Goal: Task Accomplishment & Management: Use online tool/utility

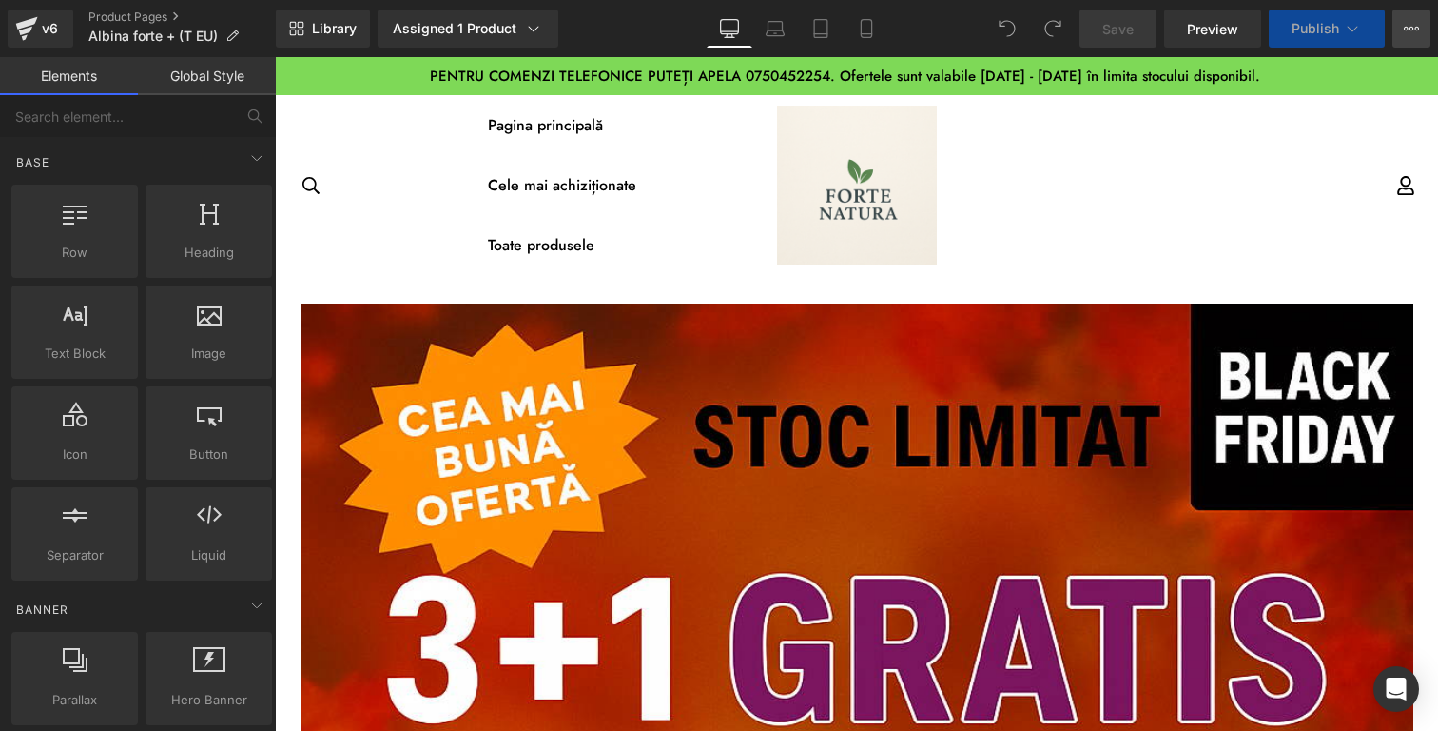
click at [1412, 27] on icon at bounding box center [1412, 29] width 5 height 4
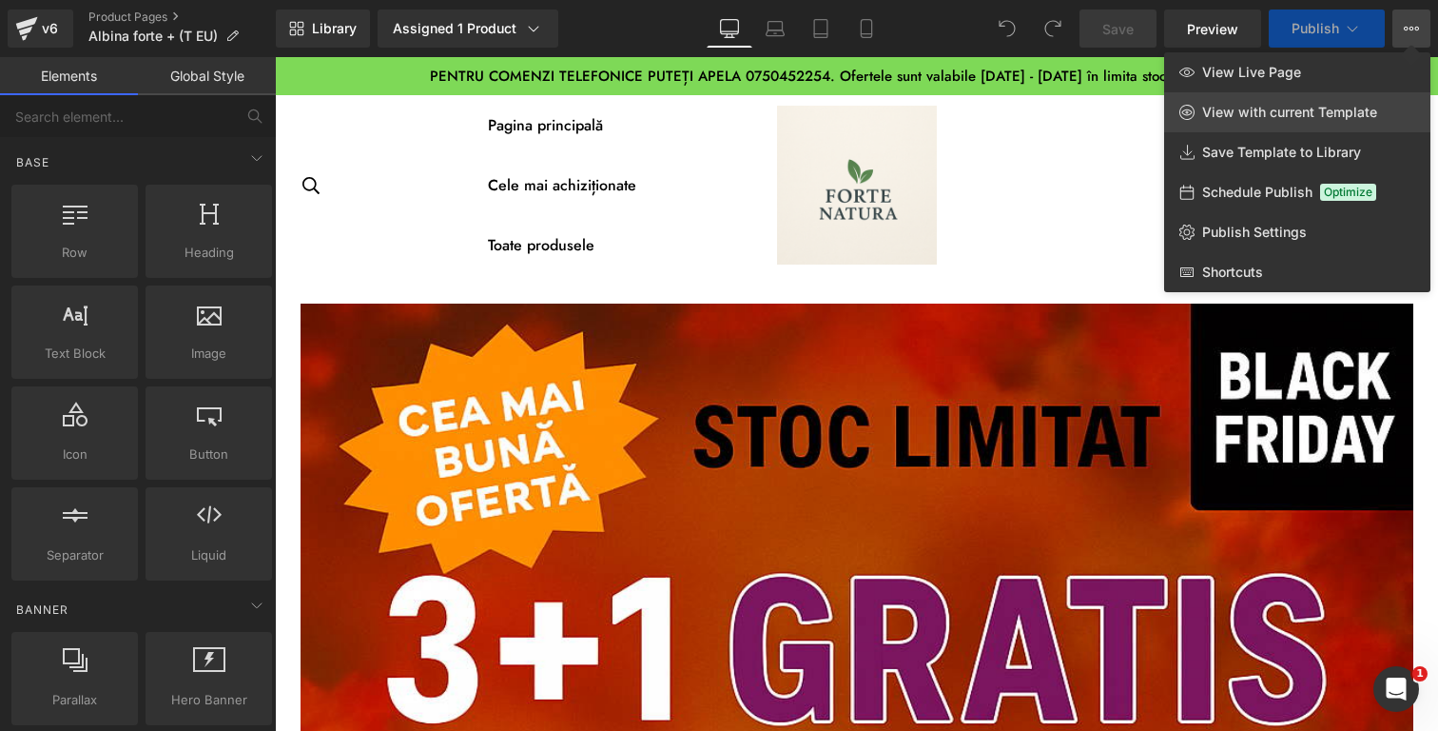
click at [1277, 121] on link "View with current Template" at bounding box center [1297, 112] width 266 height 40
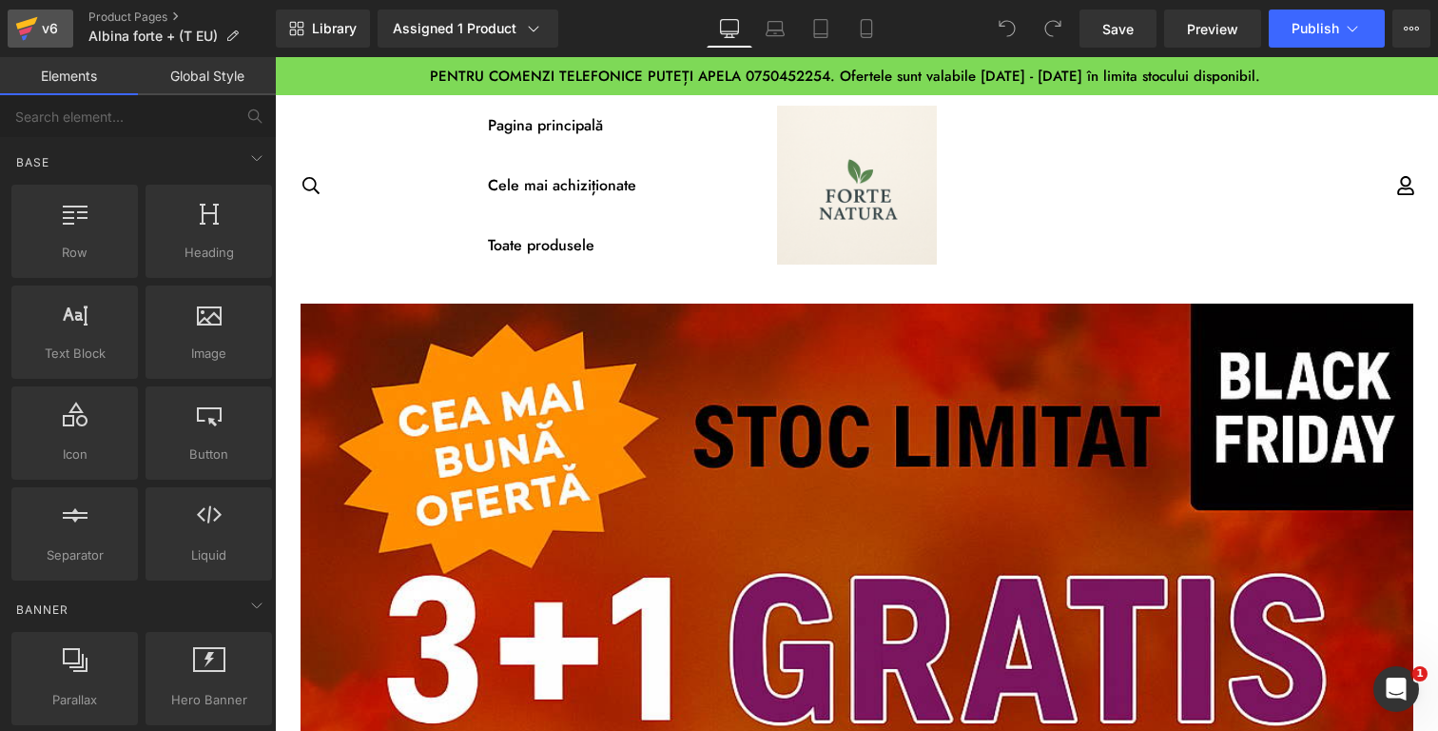
click at [48, 35] on div "v6" at bounding box center [50, 28] width 24 height 25
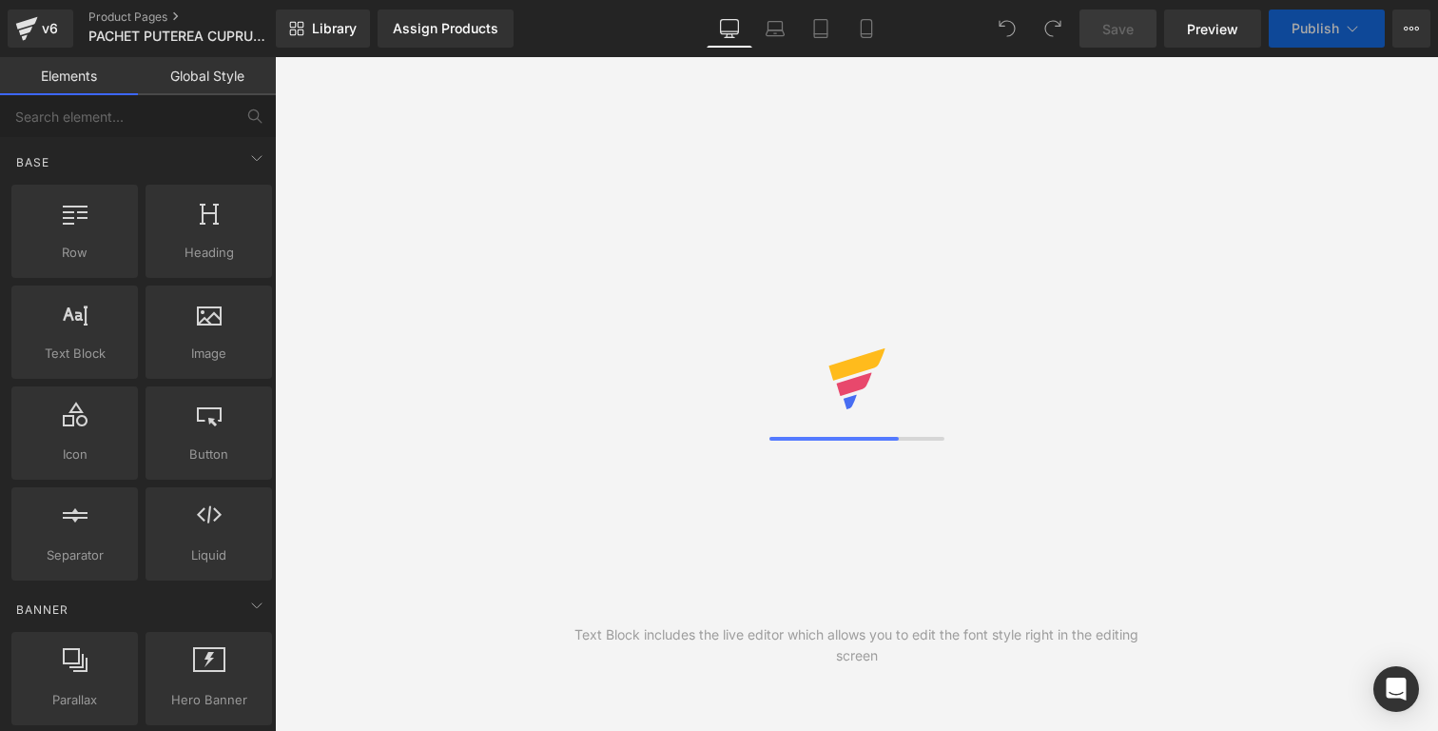
click at [340, 38] on link "Library" at bounding box center [323, 29] width 94 height 38
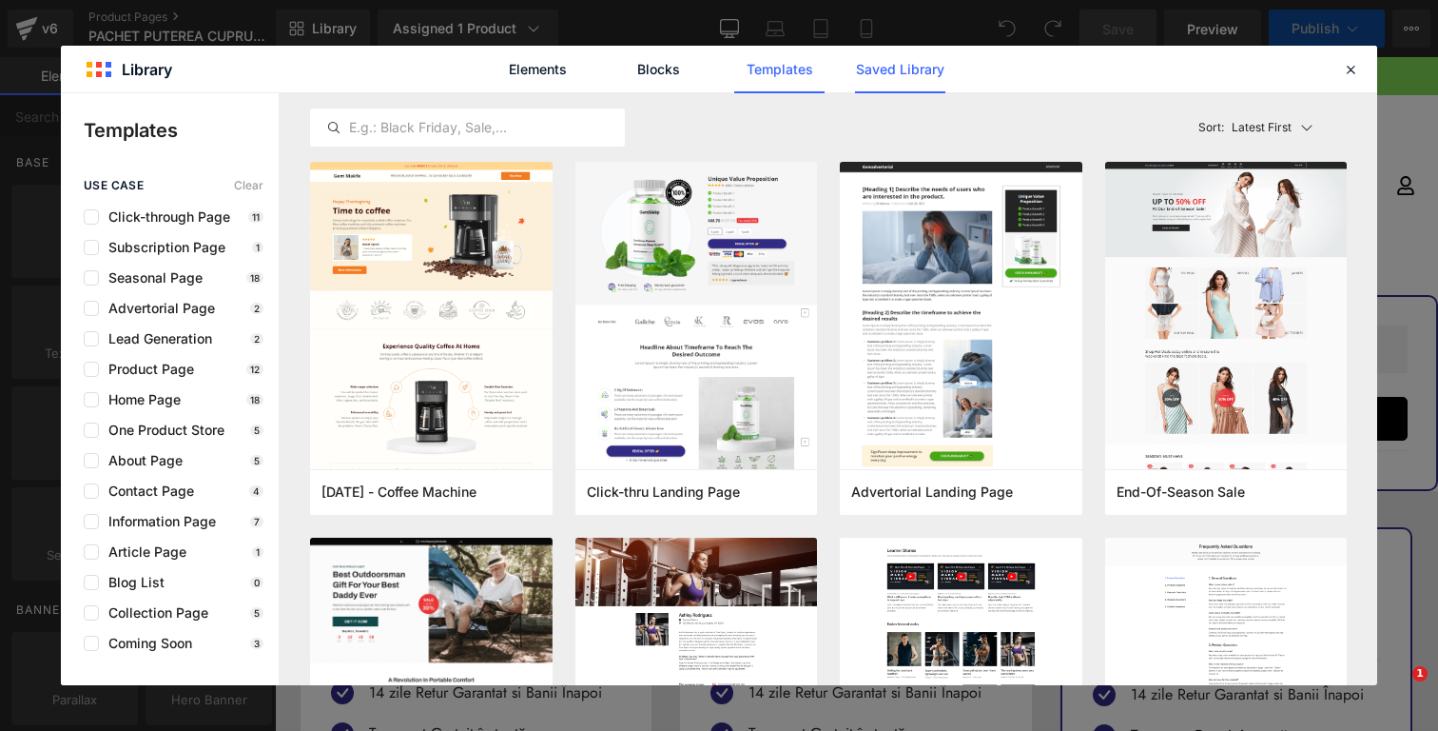
click at [921, 77] on link "Saved Library" at bounding box center [900, 70] width 90 height 48
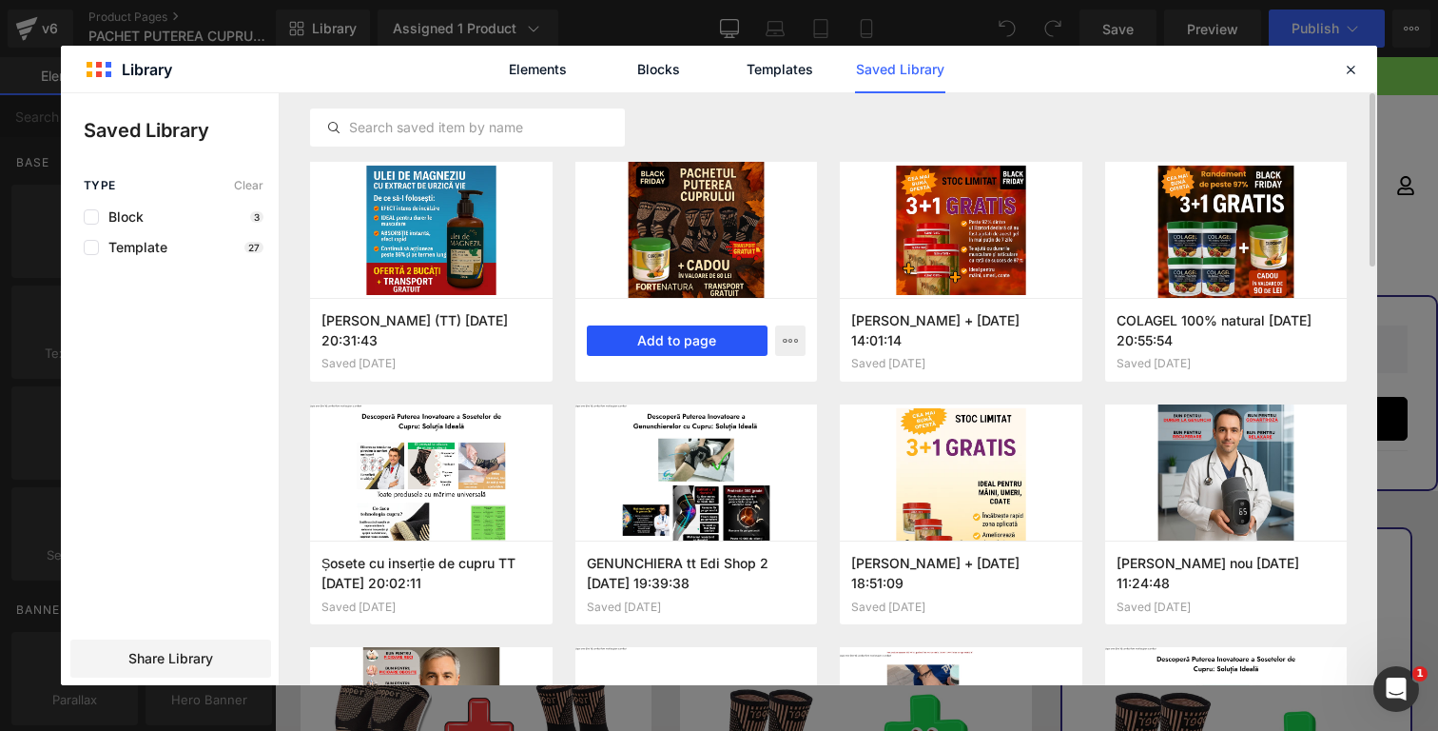
click at [683, 341] on button "Add to page" at bounding box center [678, 340] width 182 height 30
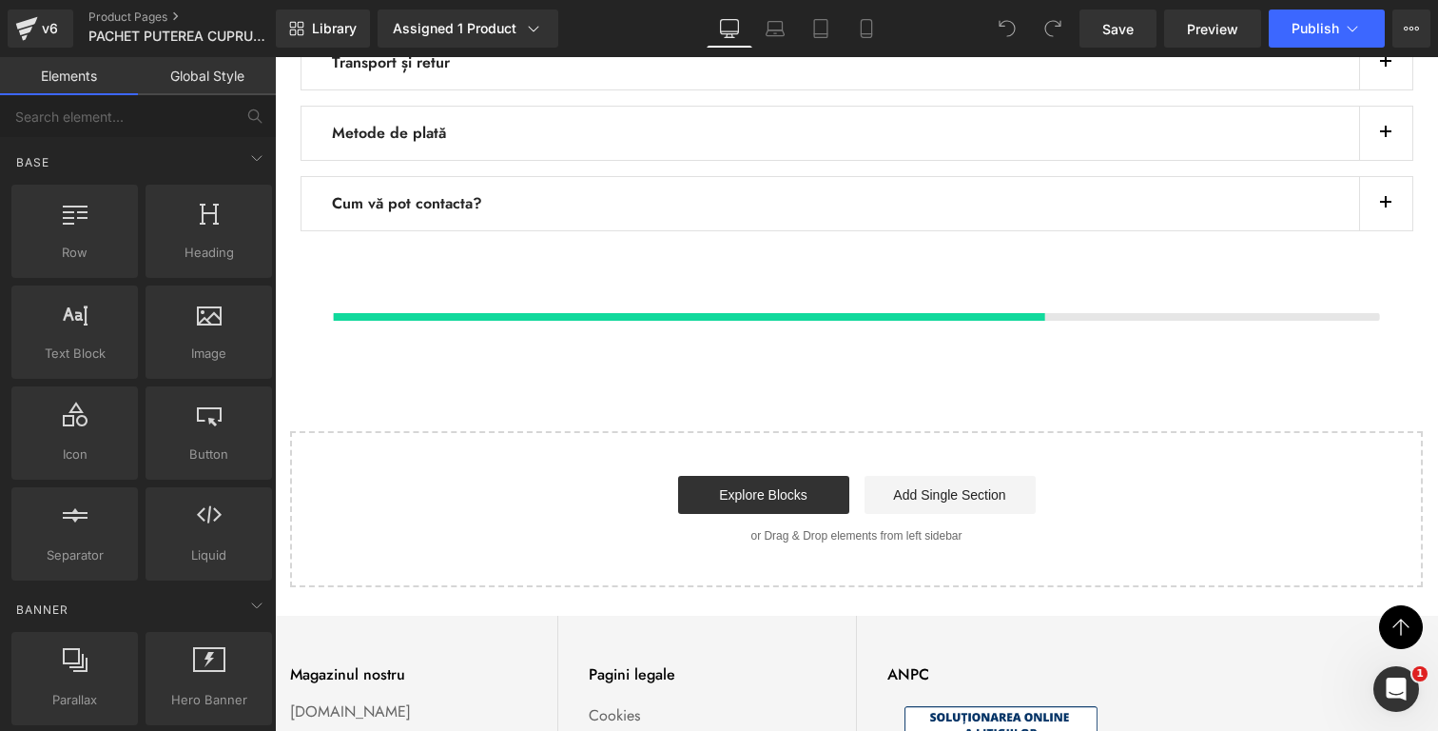
scroll to position [2000, 0]
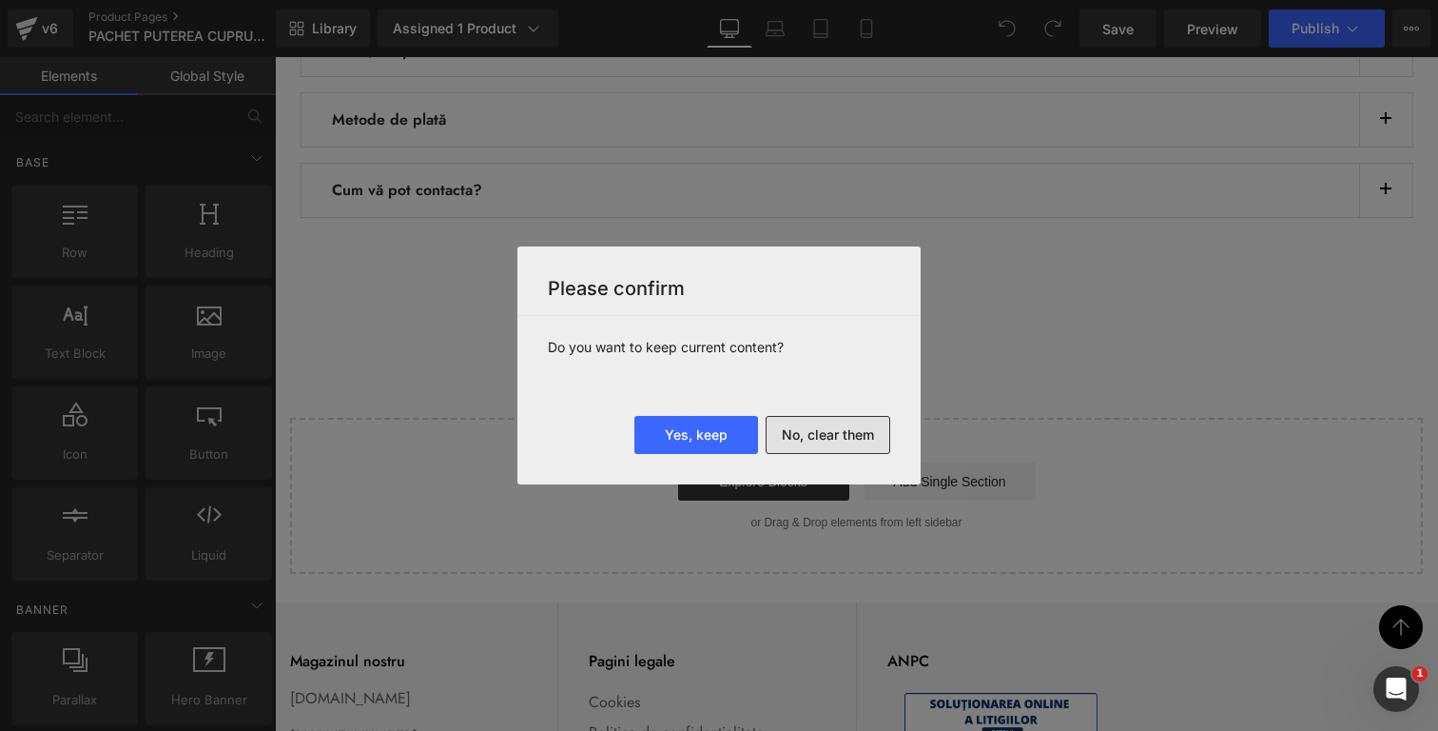
click at [845, 432] on button "No, clear them" at bounding box center [828, 435] width 125 height 38
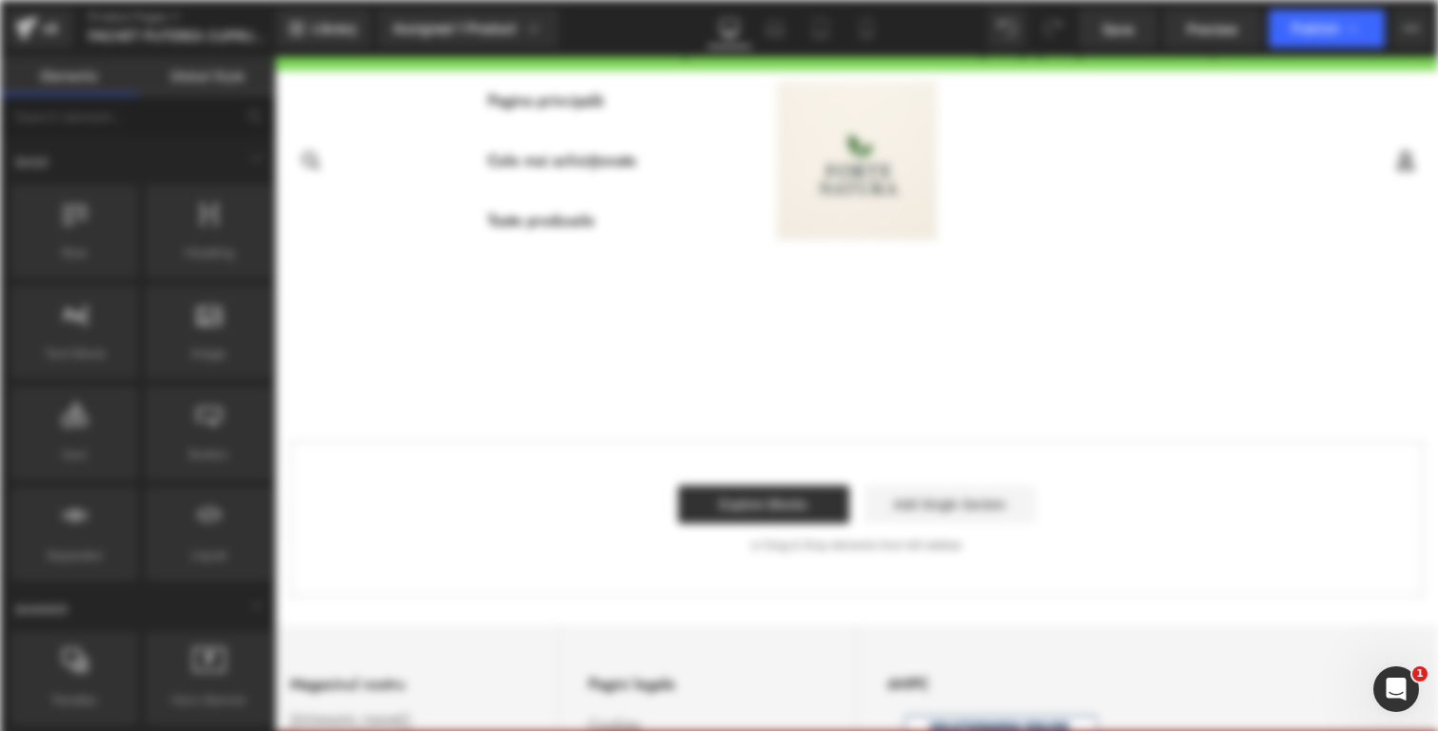
scroll to position [0, 0]
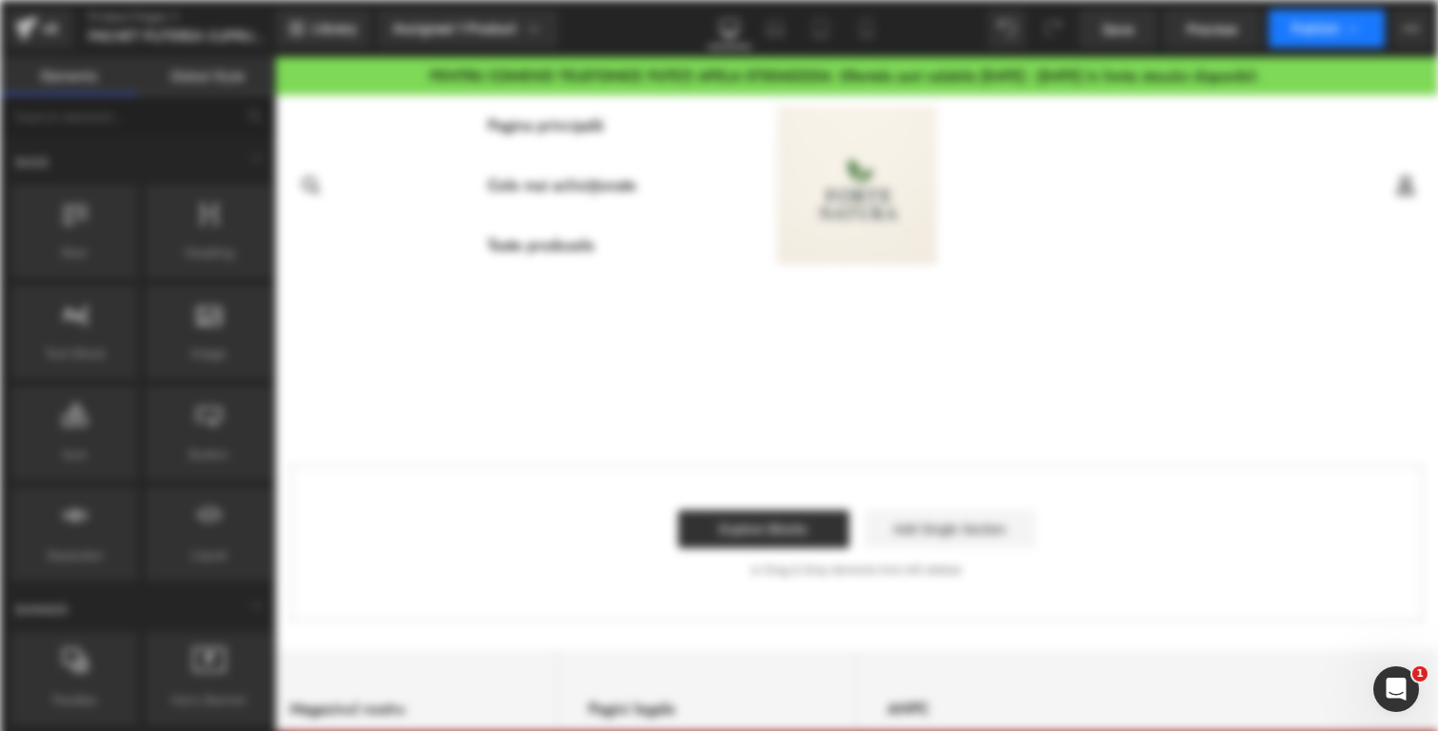
click at [1328, 32] on span "Publish" at bounding box center [1316, 28] width 48 height 15
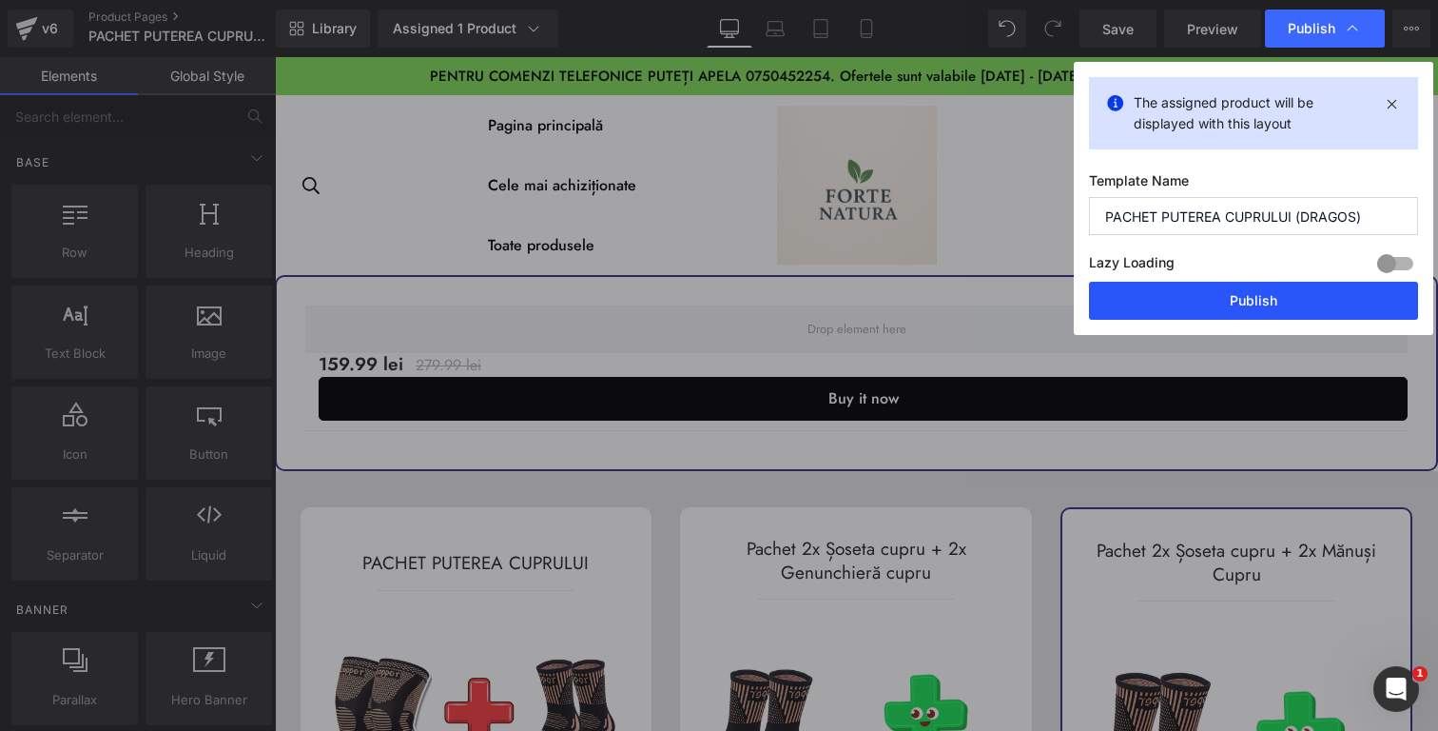
click at [1237, 305] on button "Publish" at bounding box center [1253, 301] width 329 height 38
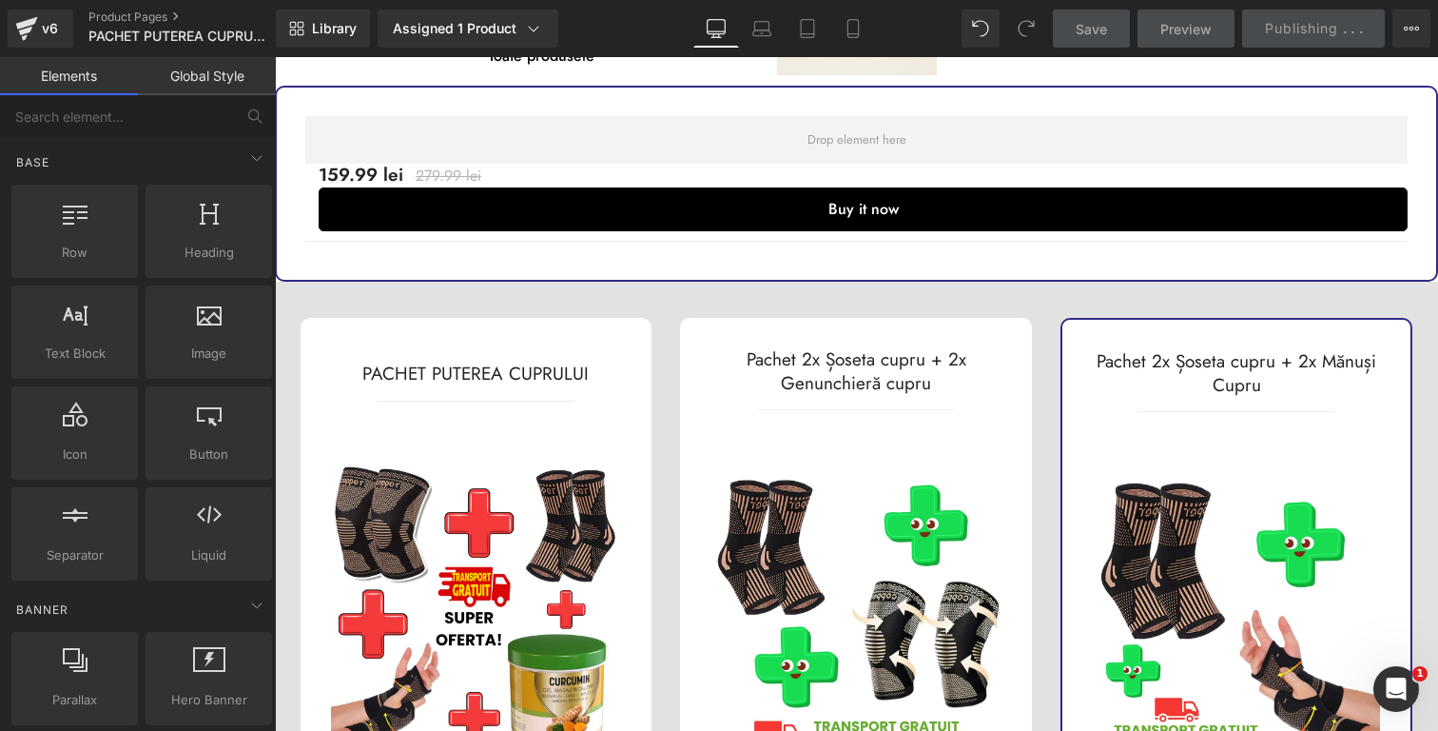
scroll to position [243, 0]
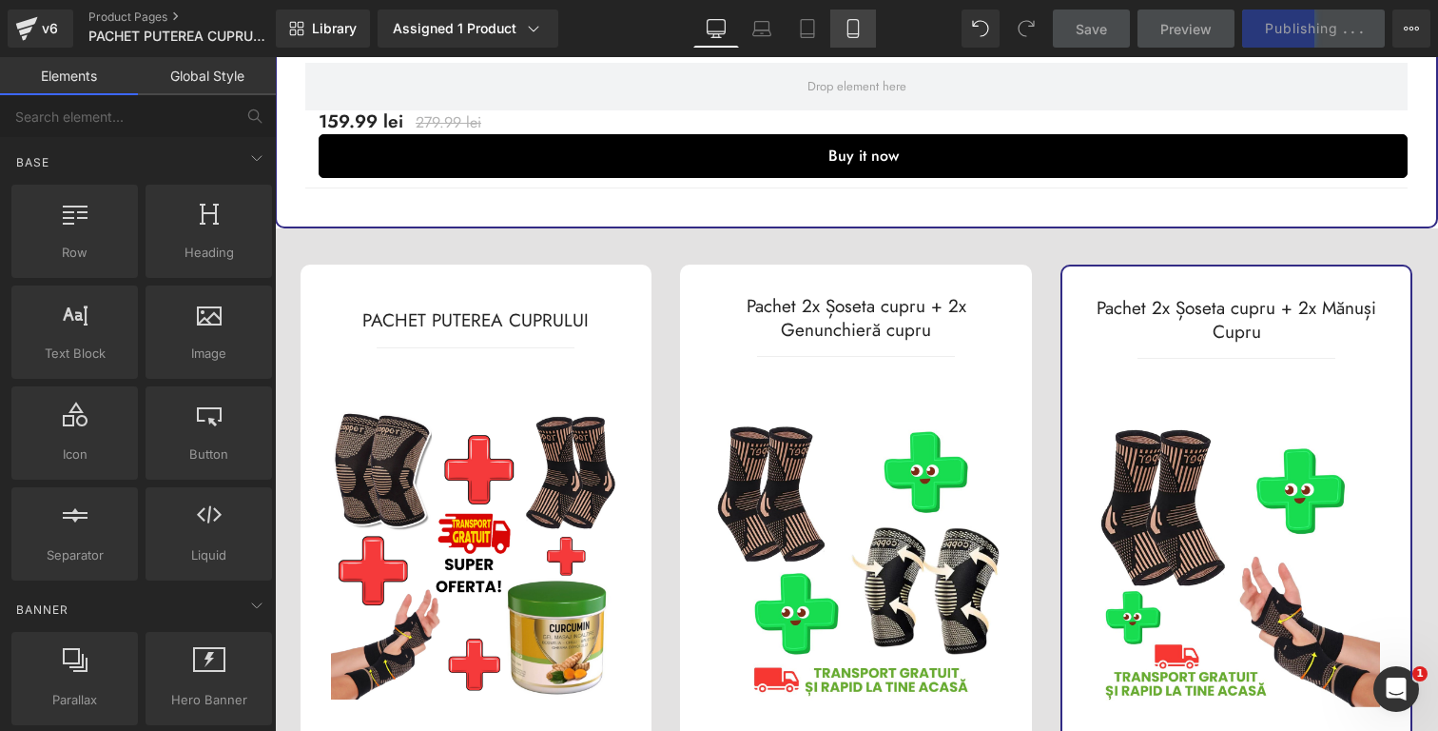
click at [862, 32] on icon at bounding box center [853, 28] width 19 height 19
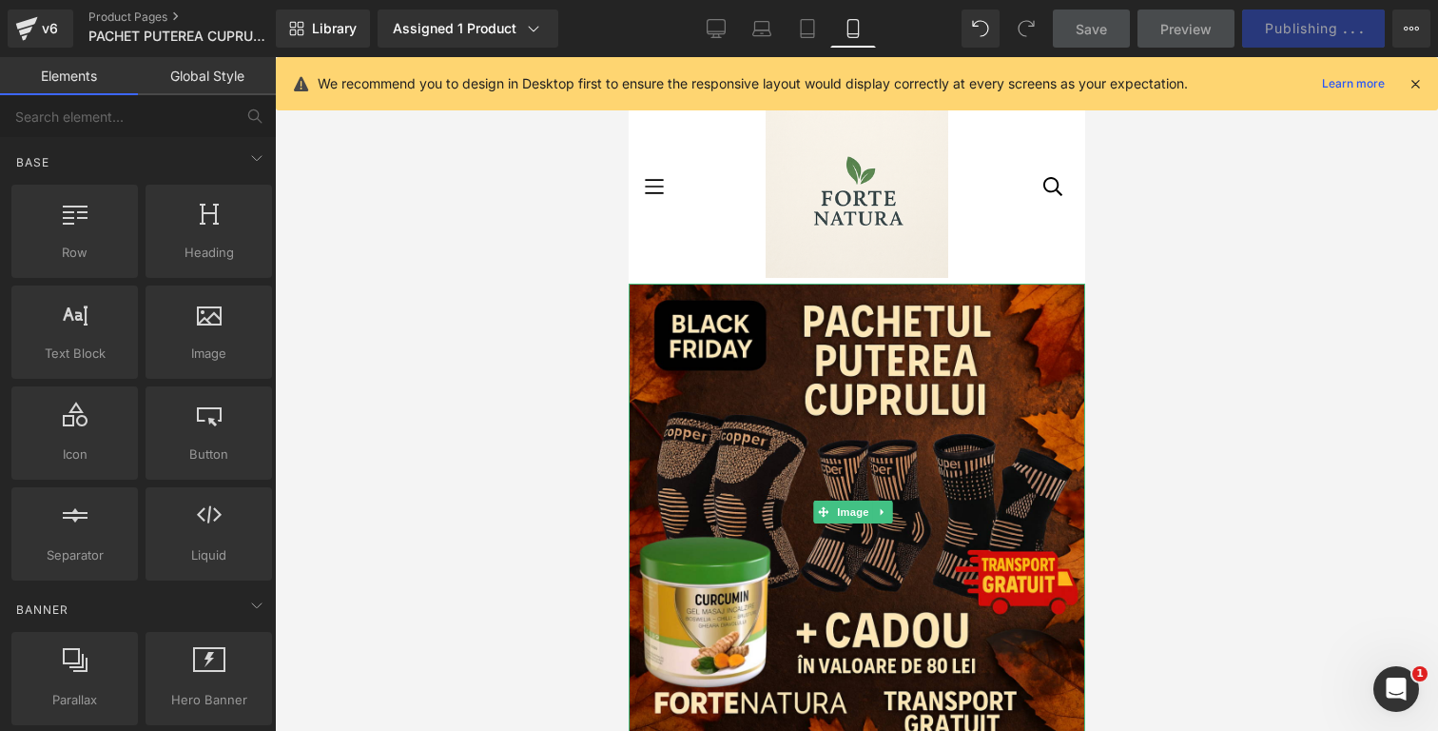
scroll to position [36, 0]
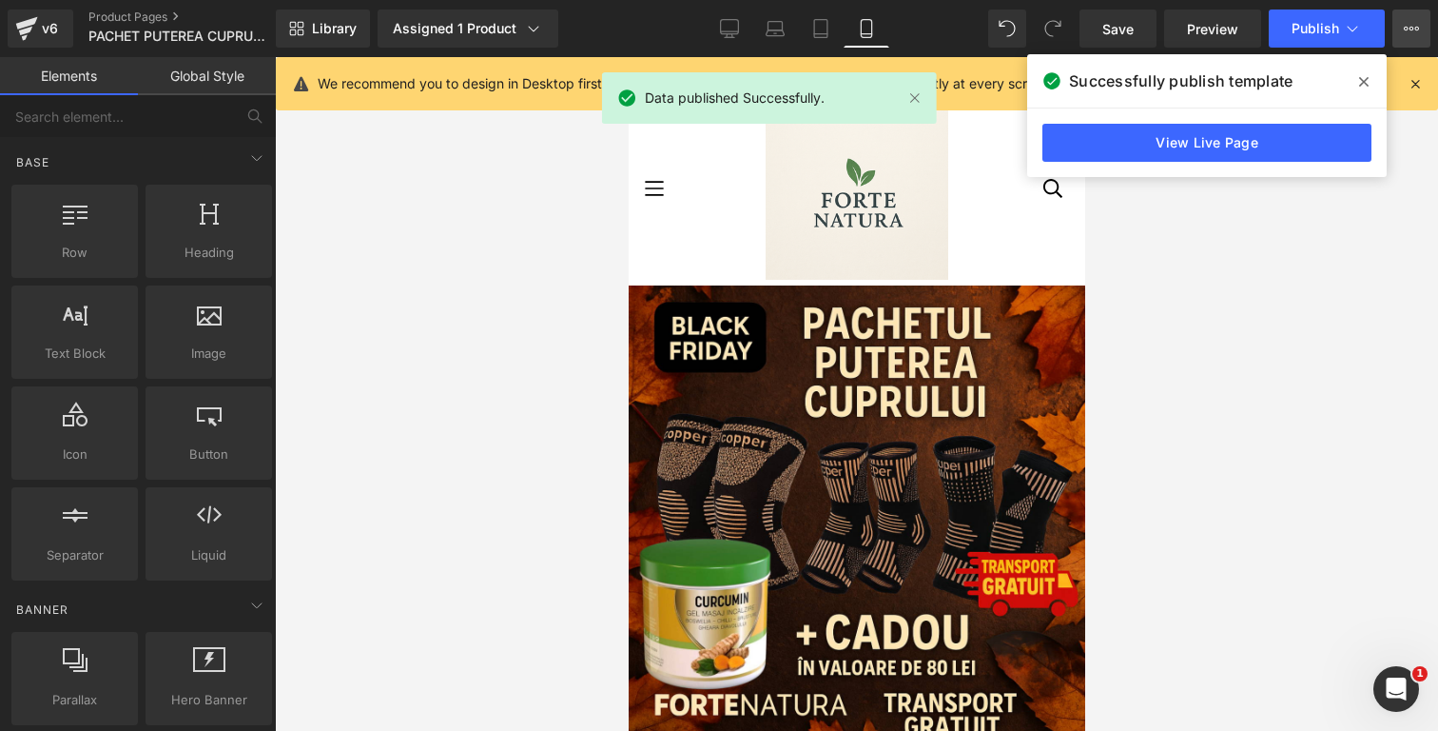
click at [1405, 34] on icon at bounding box center [1411, 28] width 15 height 15
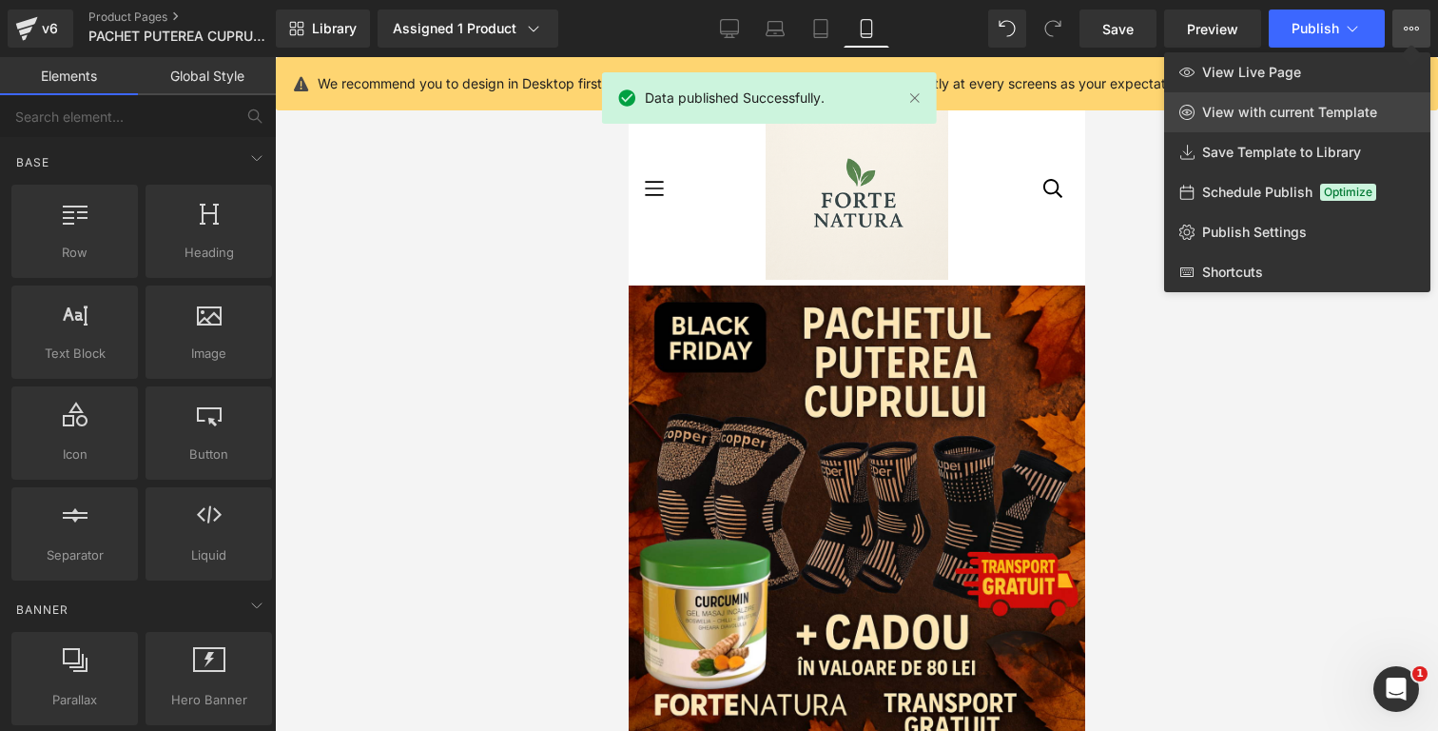
click at [1262, 120] on span "View with current Template" at bounding box center [1289, 112] width 175 height 17
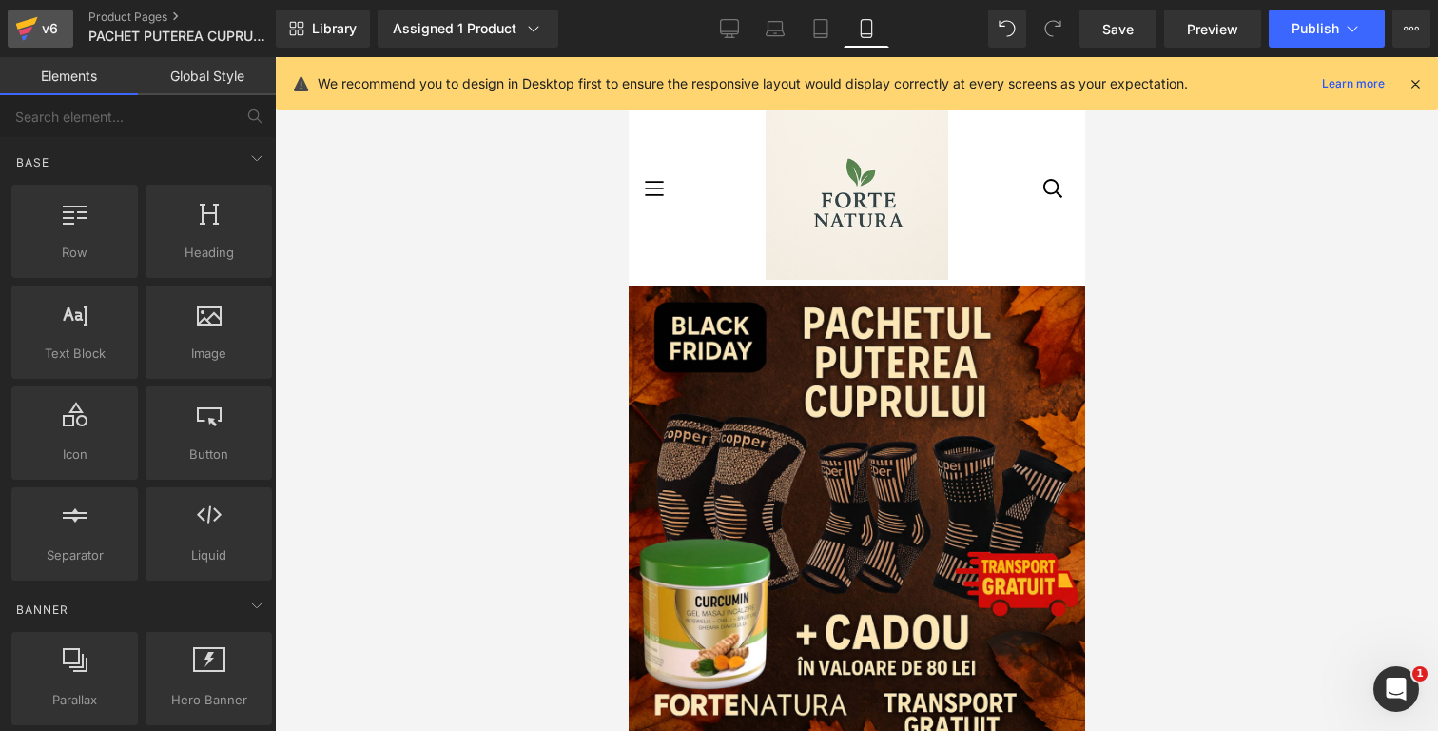
click at [28, 37] on icon at bounding box center [26, 29] width 23 height 48
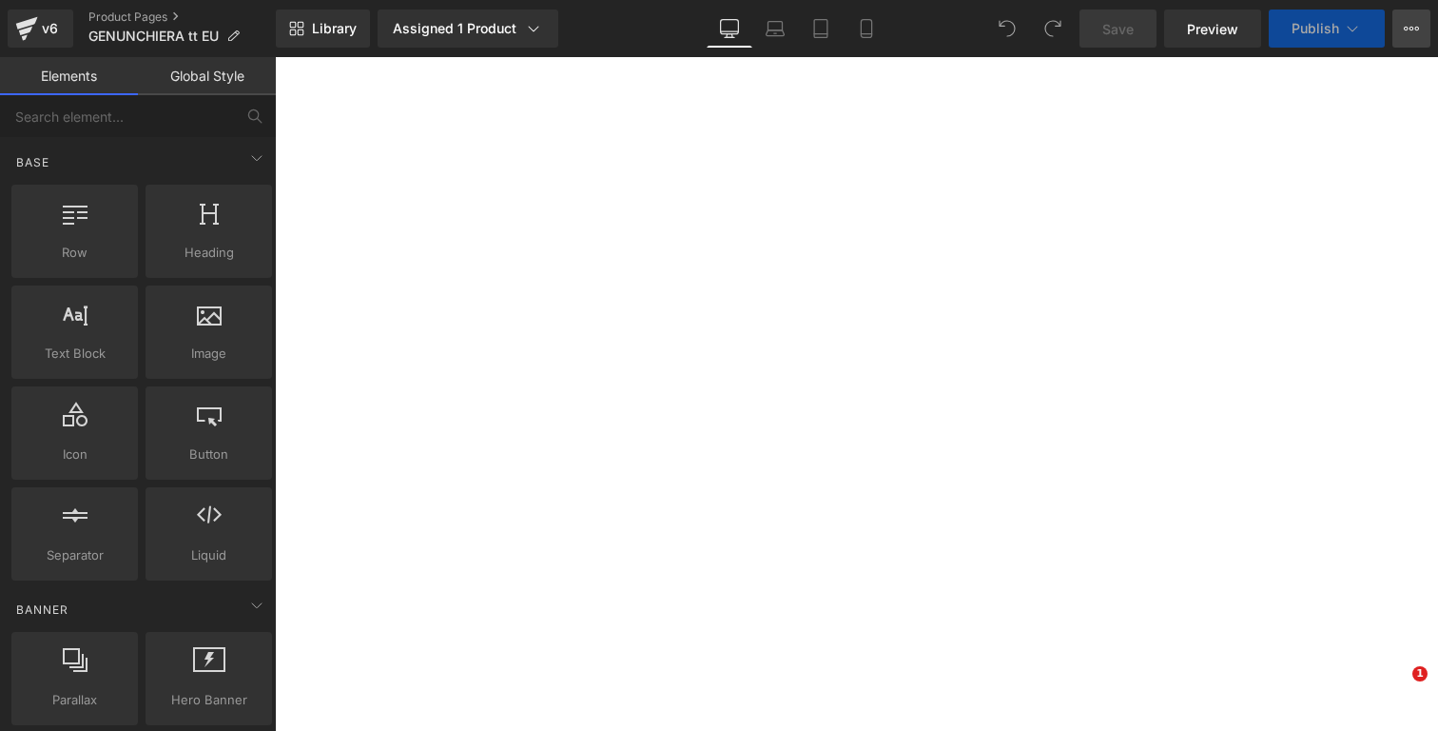
click at [1414, 28] on icon at bounding box center [1411, 28] width 15 height 15
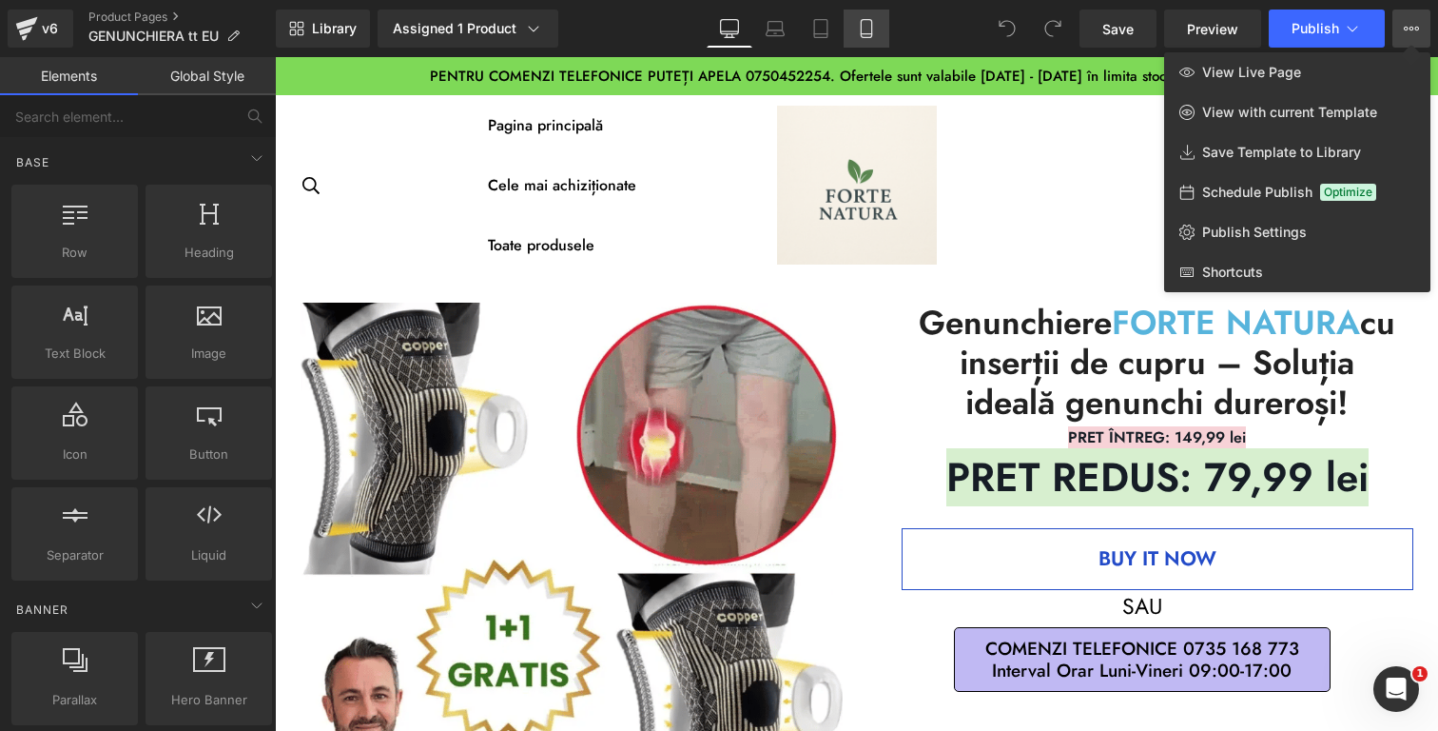
click at [863, 23] on icon at bounding box center [866, 28] width 19 height 19
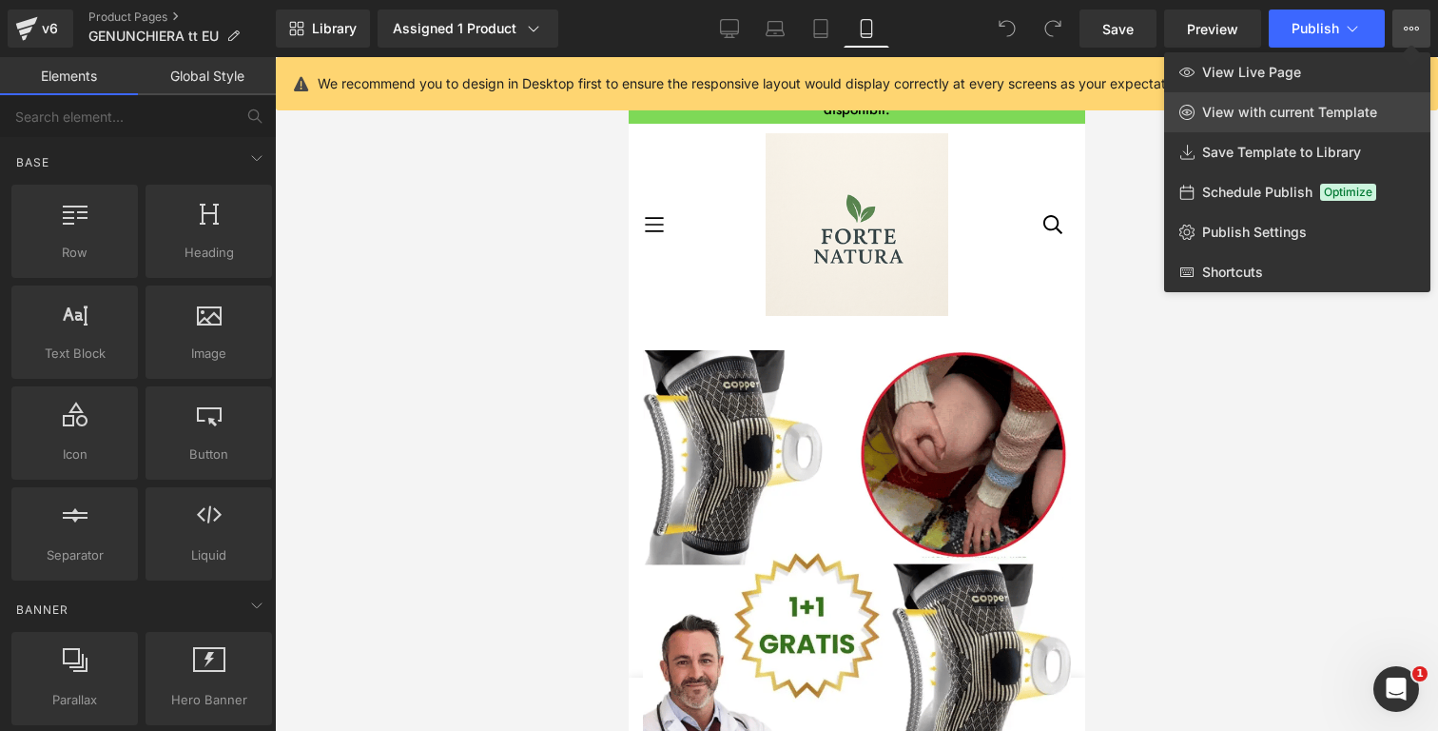
click at [1237, 127] on link "View with current Template" at bounding box center [1297, 112] width 266 height 40
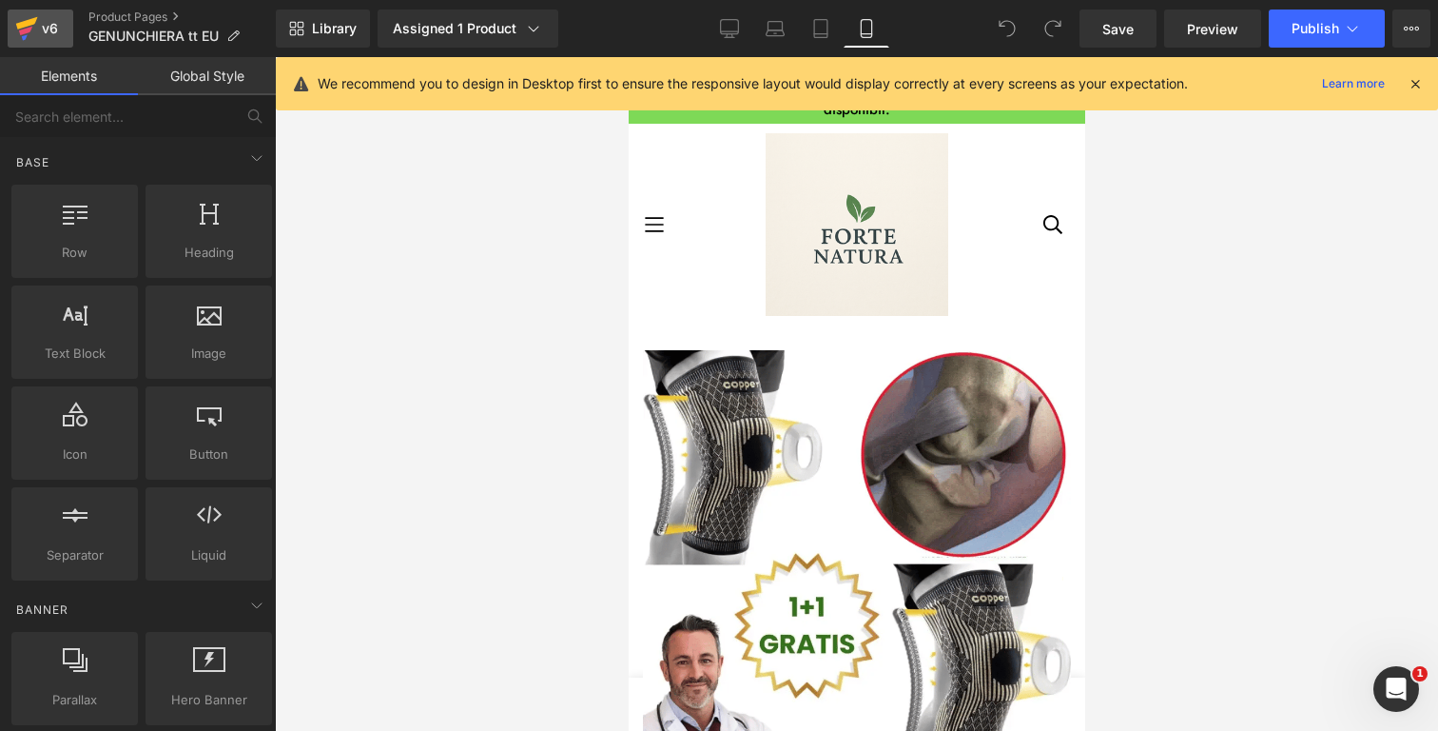
click at [42, 20] on div "v6" at bounding box center [50, 28] width 24 height 25
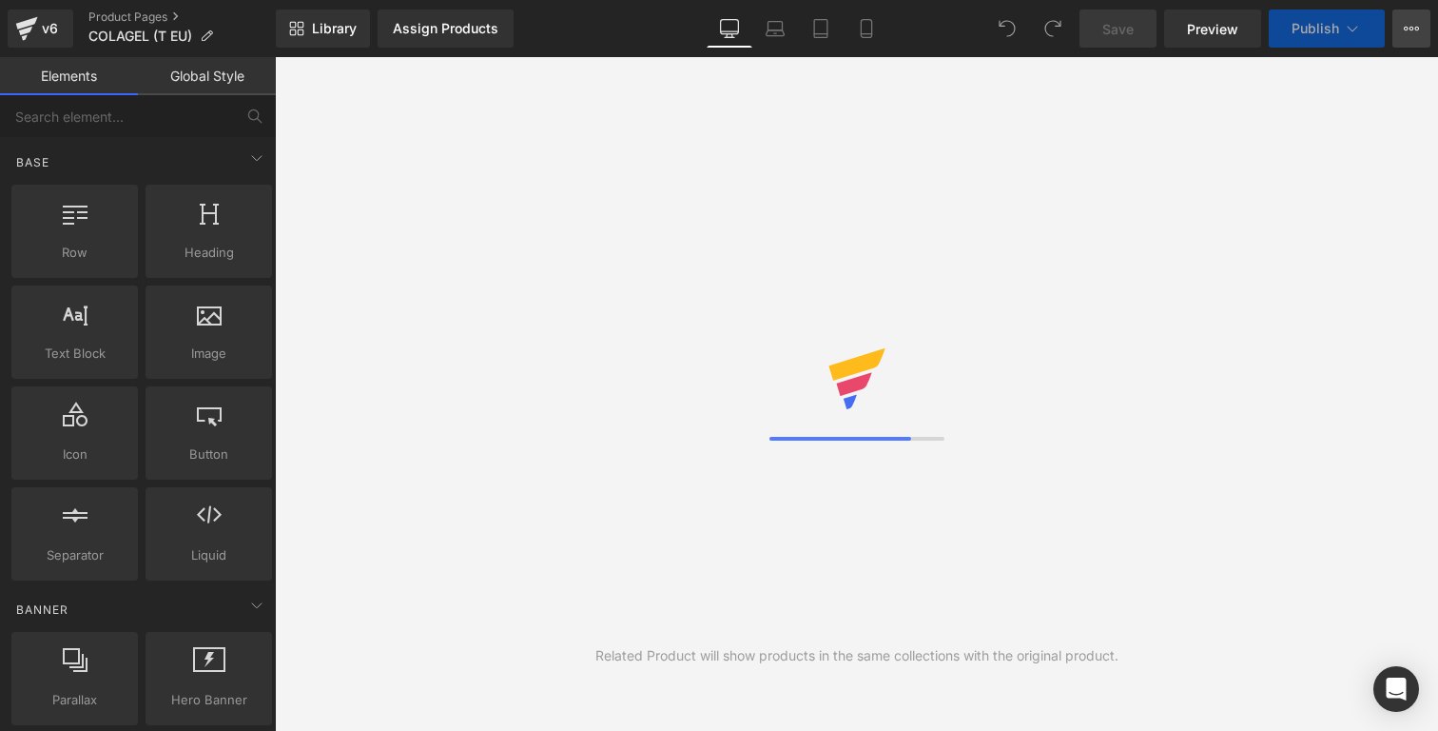
drag, startPoint x: 0, startPoint y: 0, endPoint x: 1420, endPoint y: 40, distance: 1420.7
click at [1424, 24] on button "View Live Page View with current Template Save Template to Library Schedule Pub…" at bounding box center [1412, 29] width 38 height 38
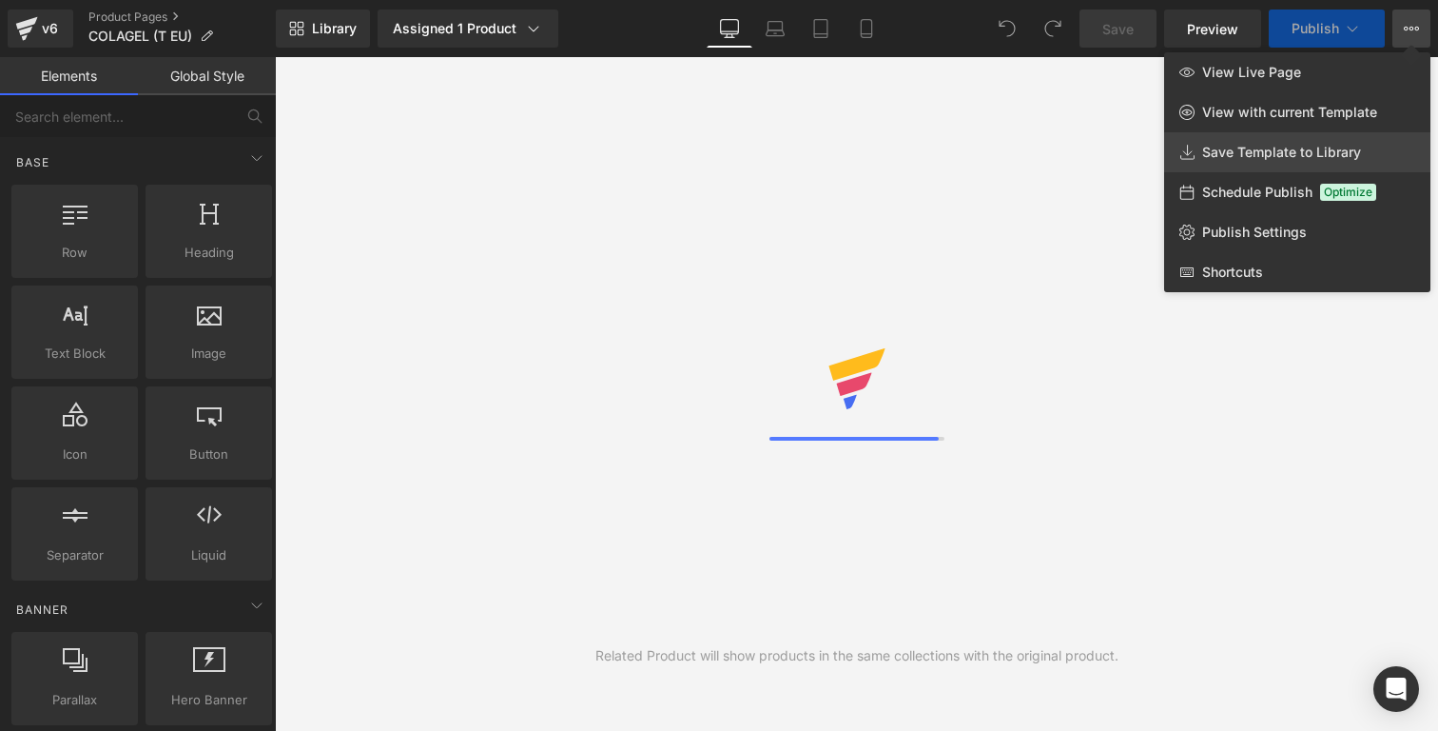
click at [1312, 143] on link "Save Template to Library" at bounding box center [1297, 152] width 266 height 40
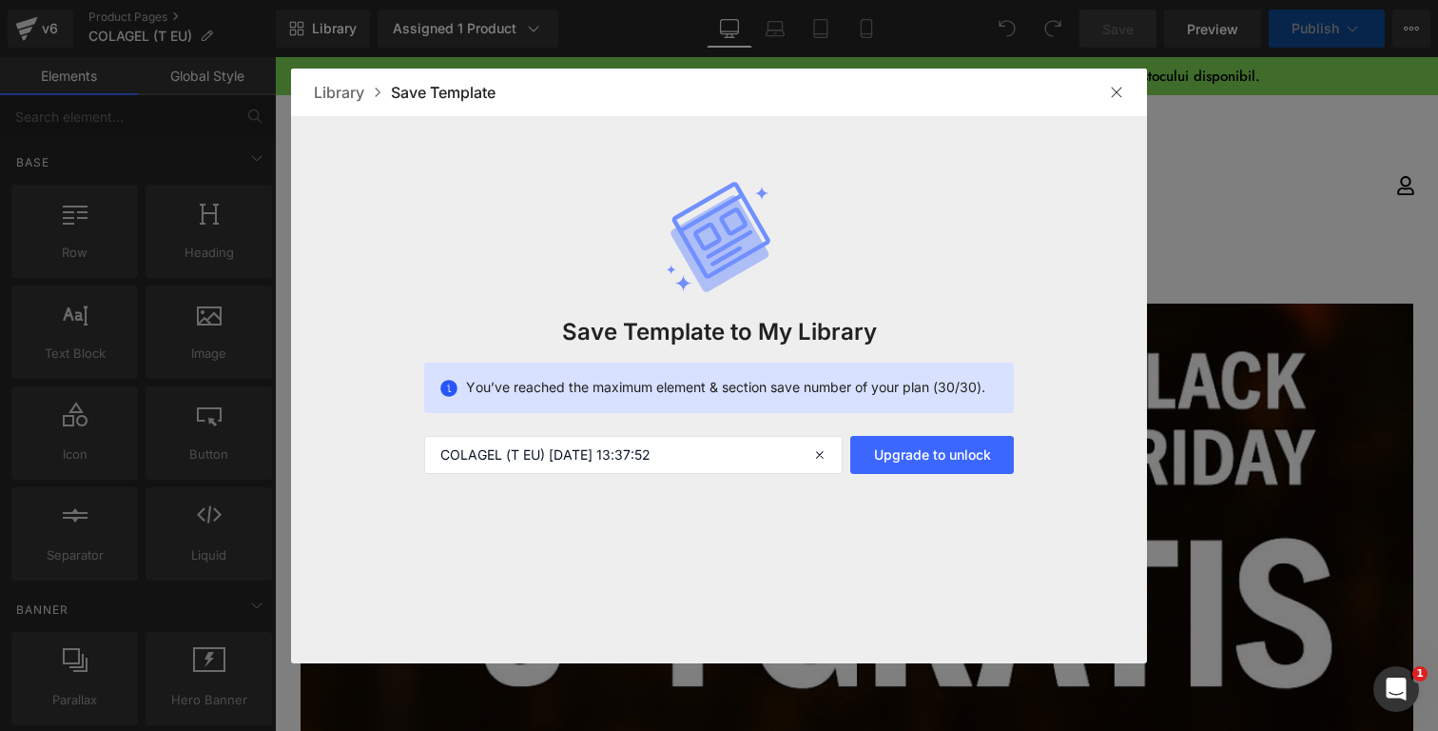
click at [1125, 99] on div at bounding box center [1116, 92] width 30 height 30
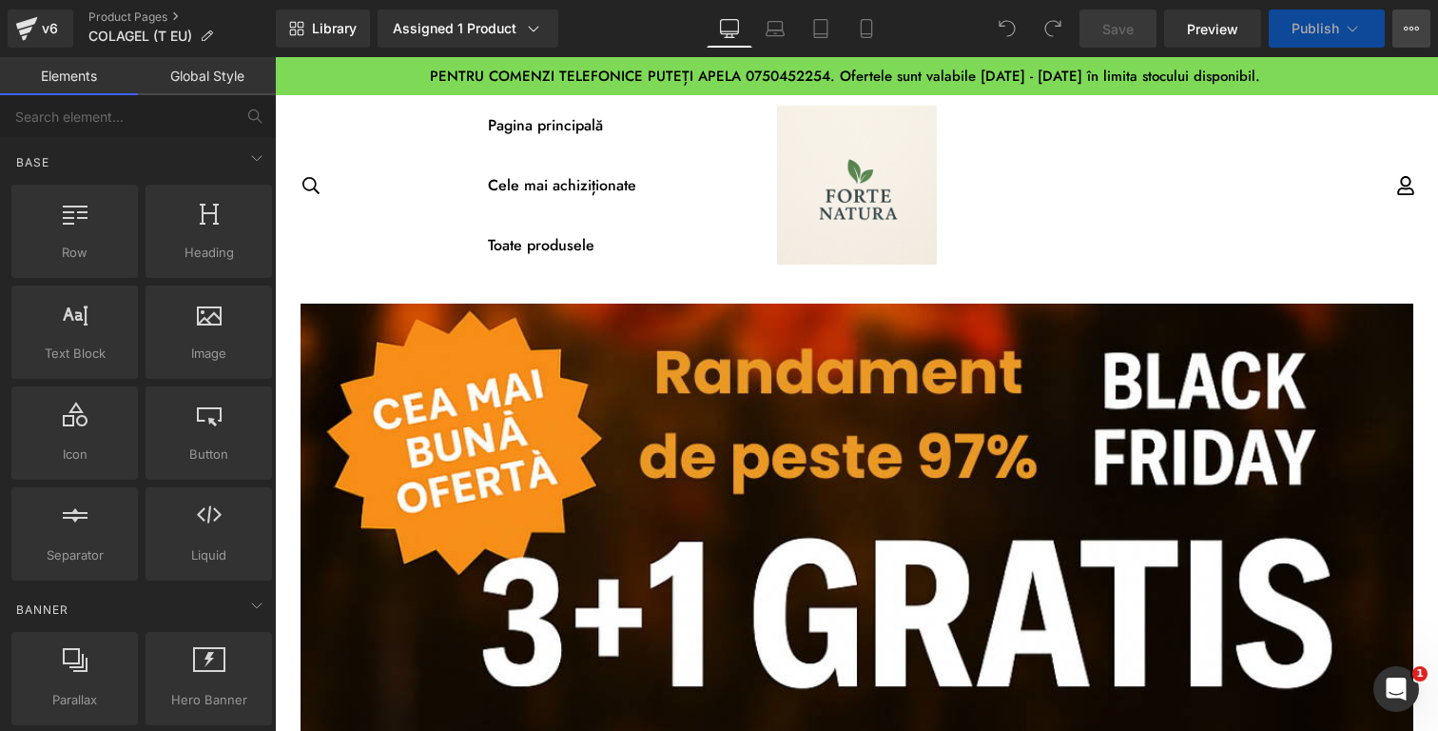
click at [1408, 36] on button "View Live Page View with current Template Save Template to Library Schedule Pub…" at bounding box center [1412, 29] width 38 height 38
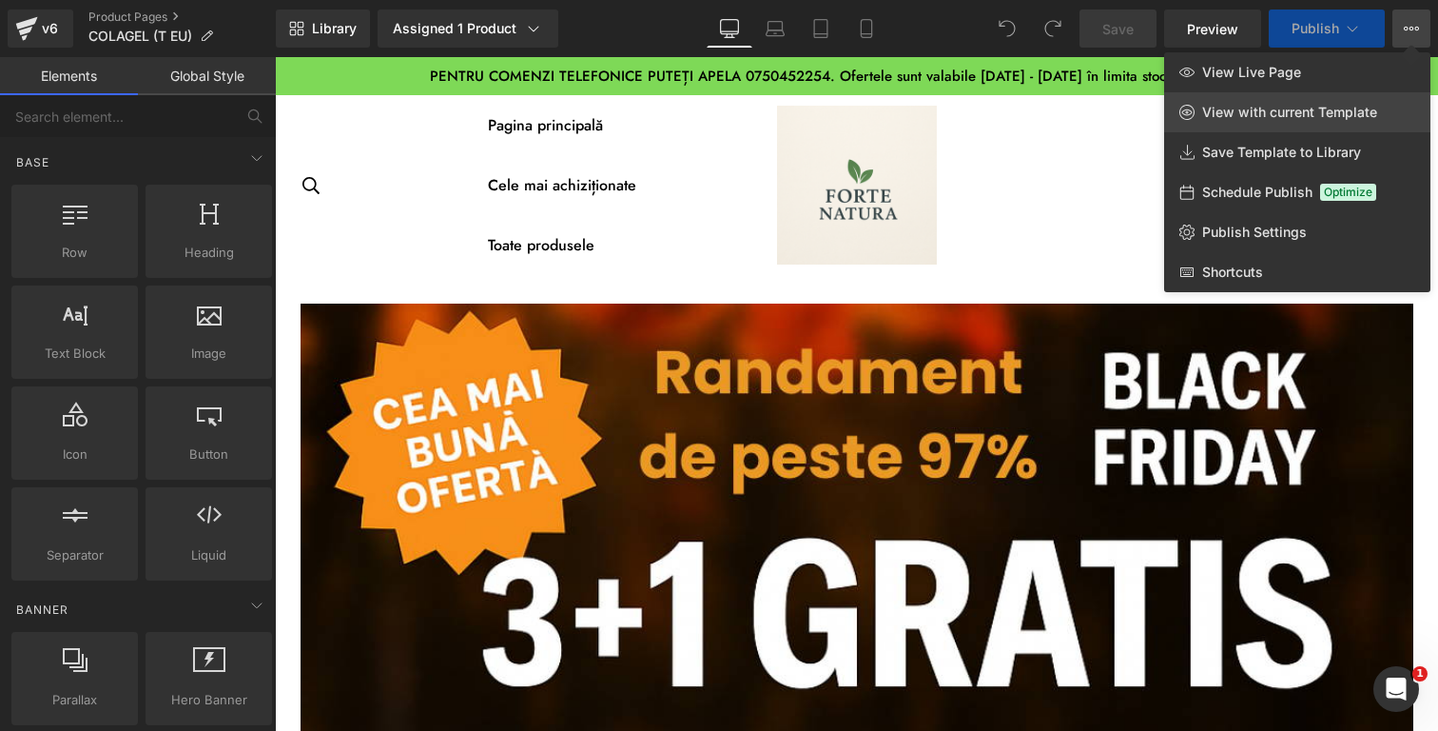
click at [1310, 125] on link "View with current Template" at bounding box center [1297, 112] width 266 height 40
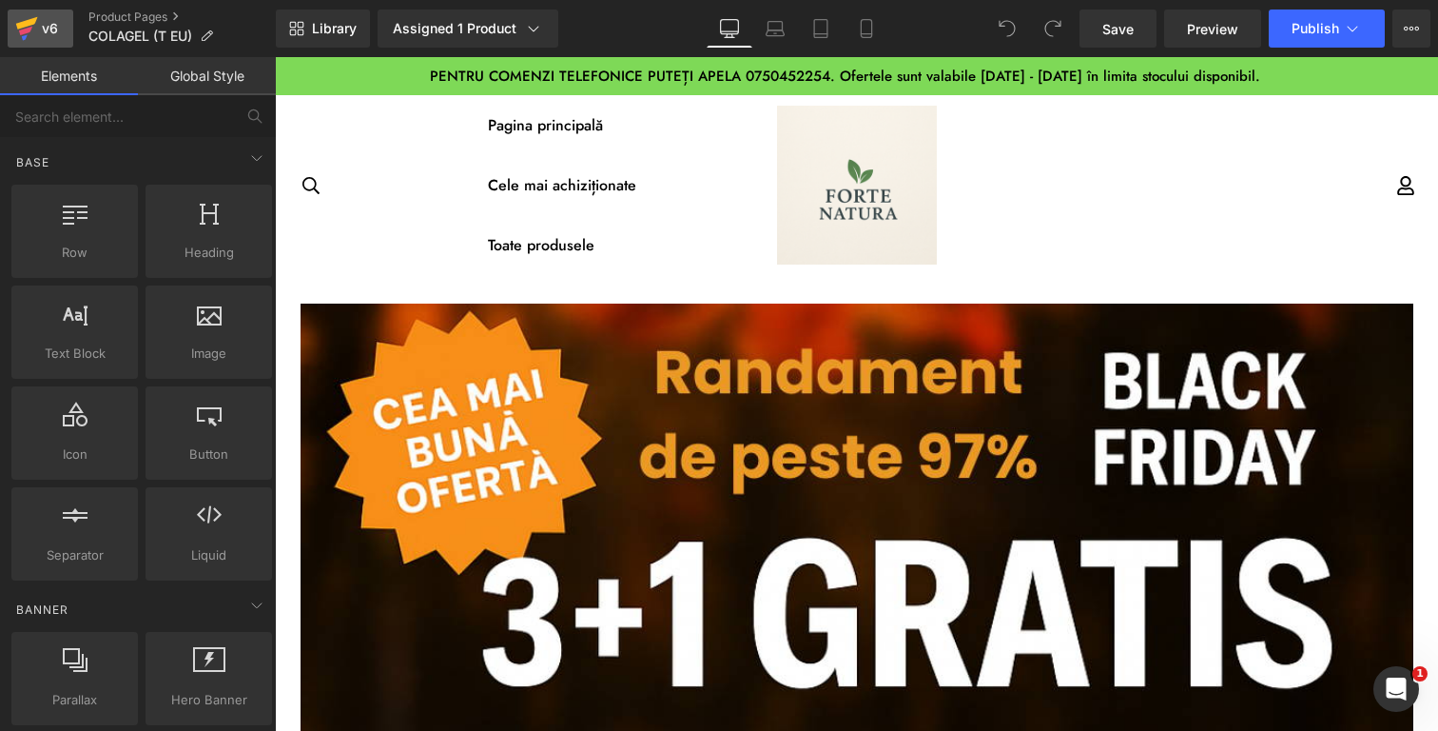
click at [49, 35] on div "v6" at bounding box center [50, 28] width 24 height 25
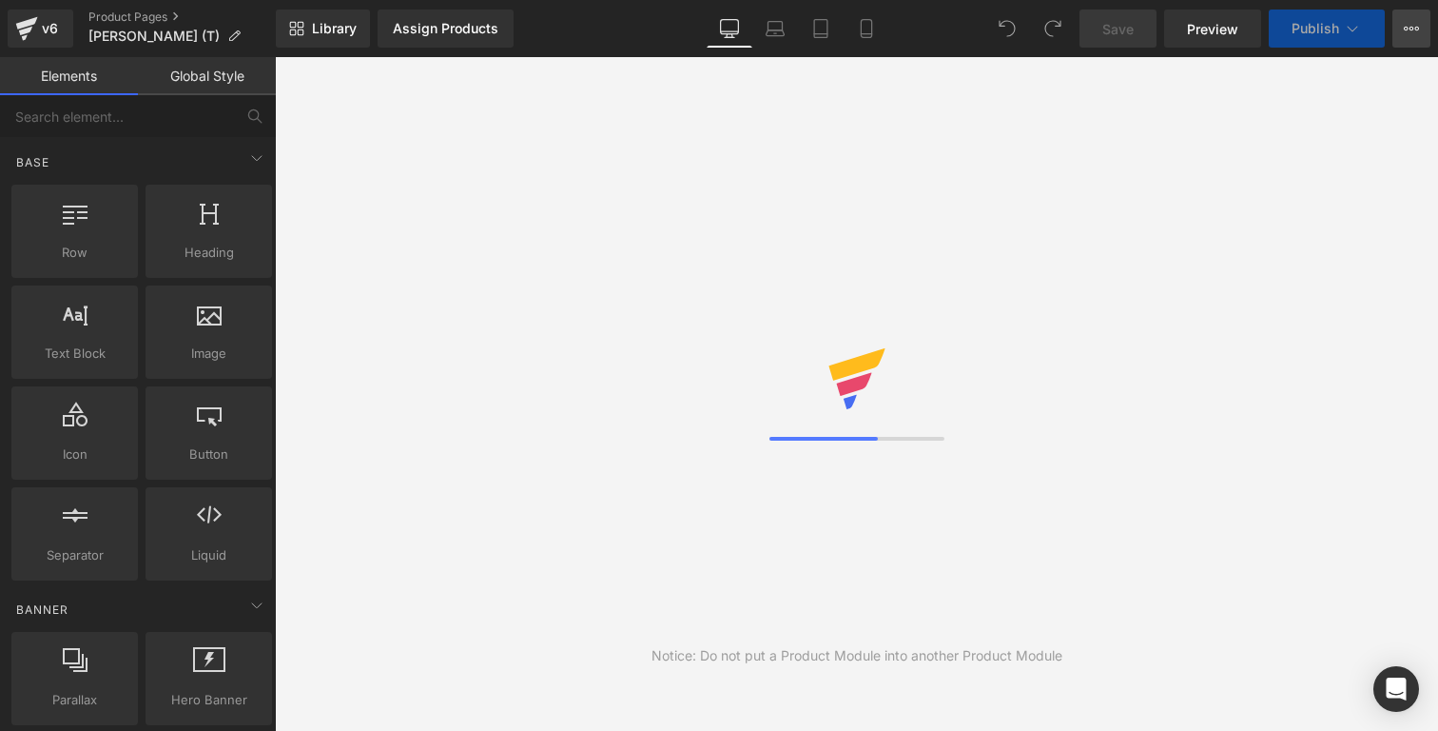
click at [1425, 31] on button "View Live Page View with current Template Save Template to Library Schedule Pub…" at bounding box center [1412, 29] width 38 height 38
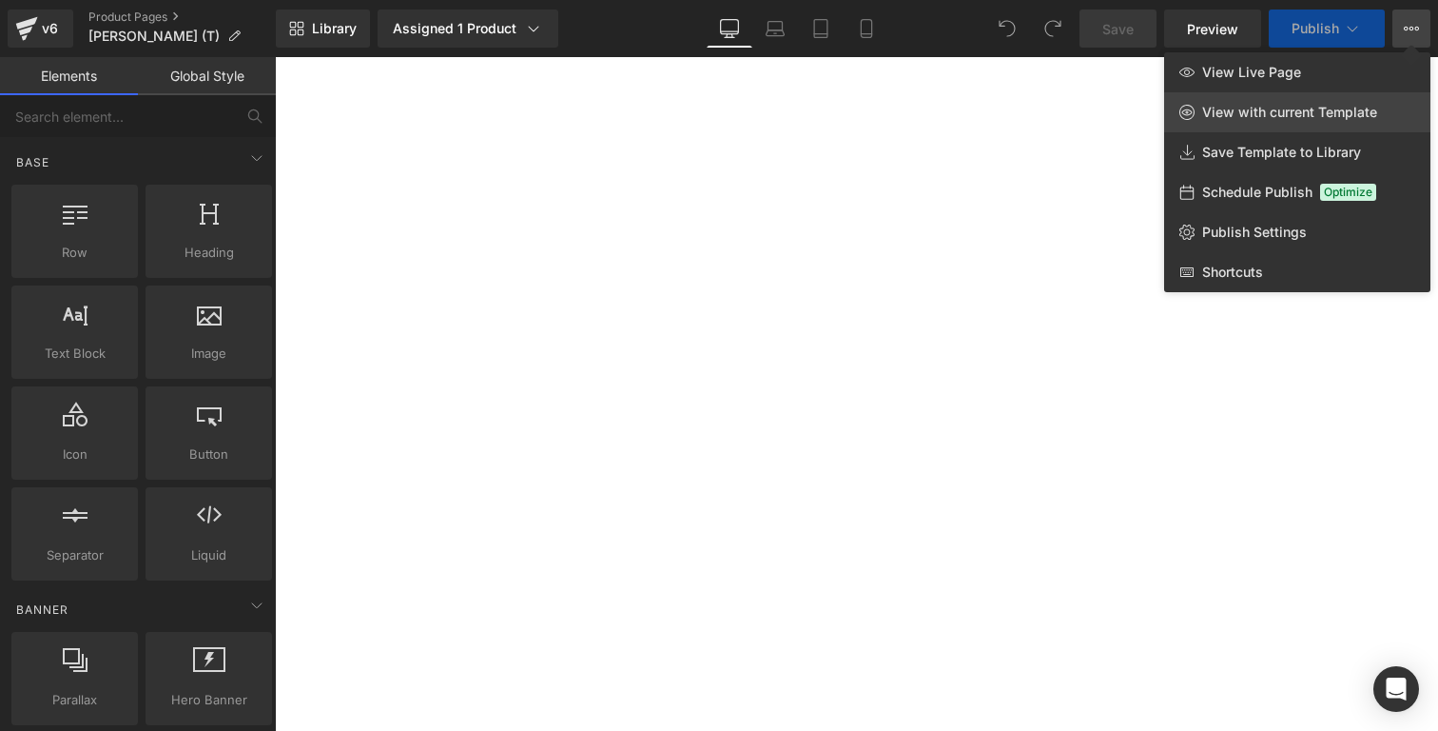
click at [1303, 119] on span "View with current Template" at bounding box center [1289, 112] width 175 height 17
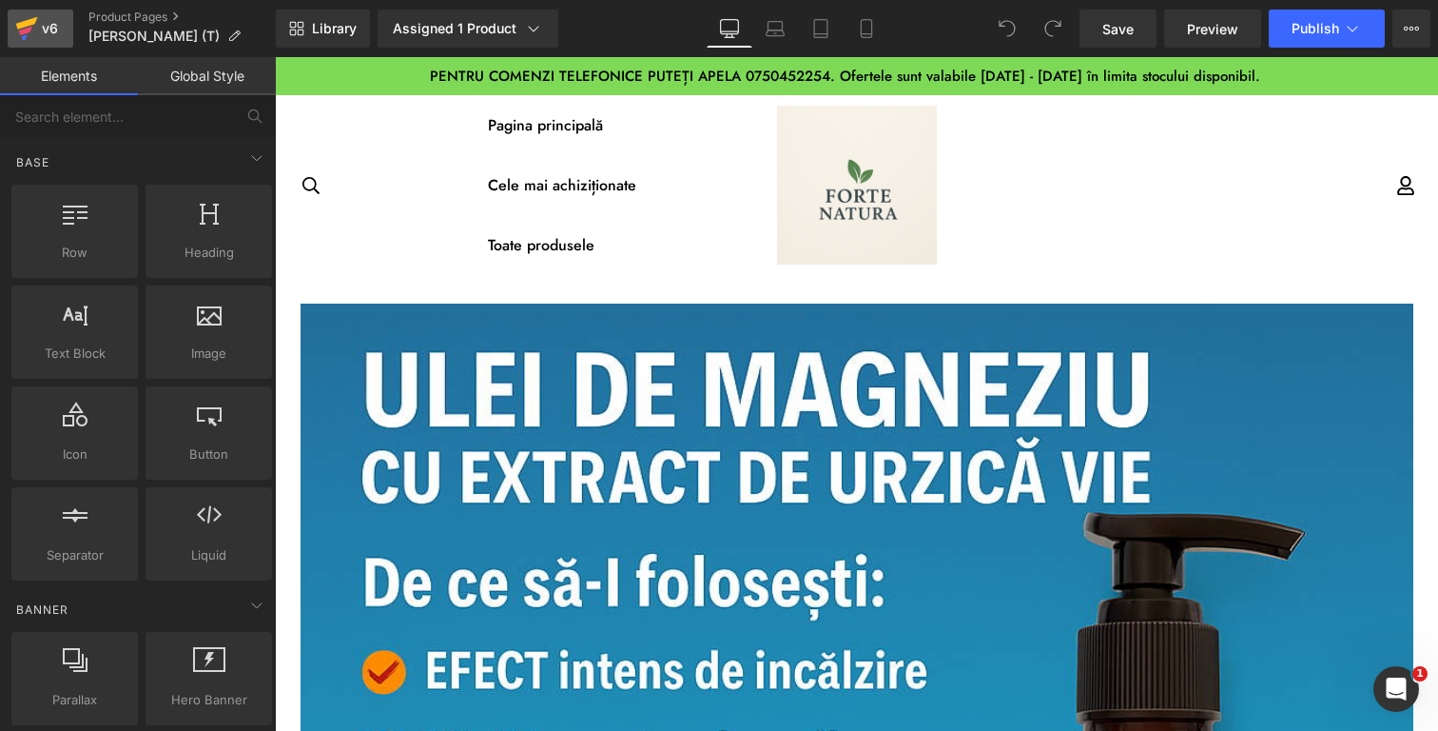
click at [50, 36] on div "v6" at bounding box center [50, 28] width 24 height 25
